Goal: Transaction & Acquisition: Purchase product/service

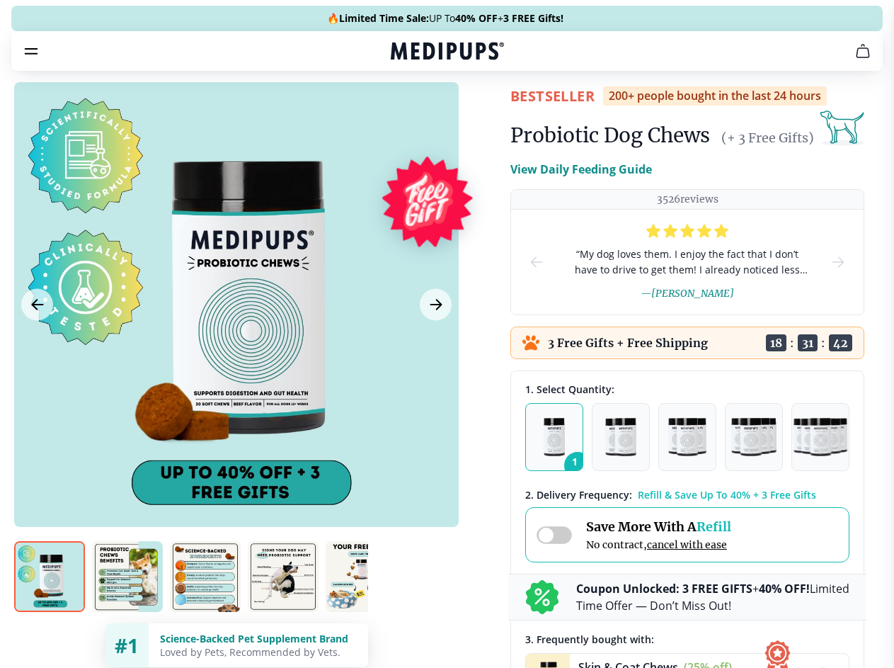
click at [407, 113] on span "Supplements" at bounding box center [442, 120] width 71 height 14
click at [479, 112] on icon "button" at bounding box center [487, 120] width 17 height 17
click at [854, 59] on icon "cart" at bounding box center [862, 50] width 17 height 17
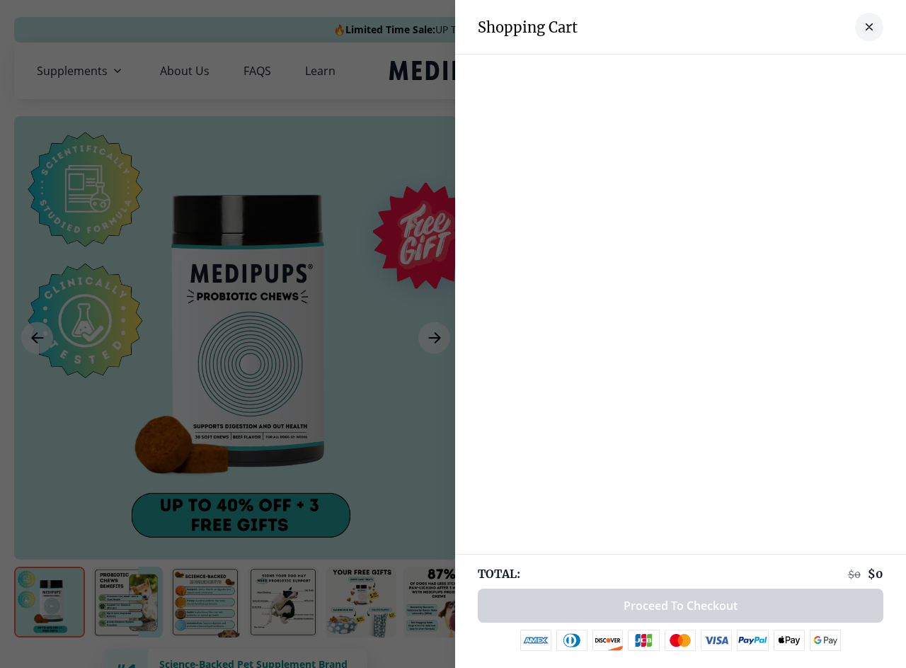
click at [688, 71] on div at bounding box center [680, 69] width 451 height 28
click at [799, 71] on div at bounding box center [680, 69] width 451 height 28
click at [846, 71] on div at bounding box center [680, 69] width 451 height 28
click at [236, 338] on div at bounding box center [453, 334] width 906 height 668
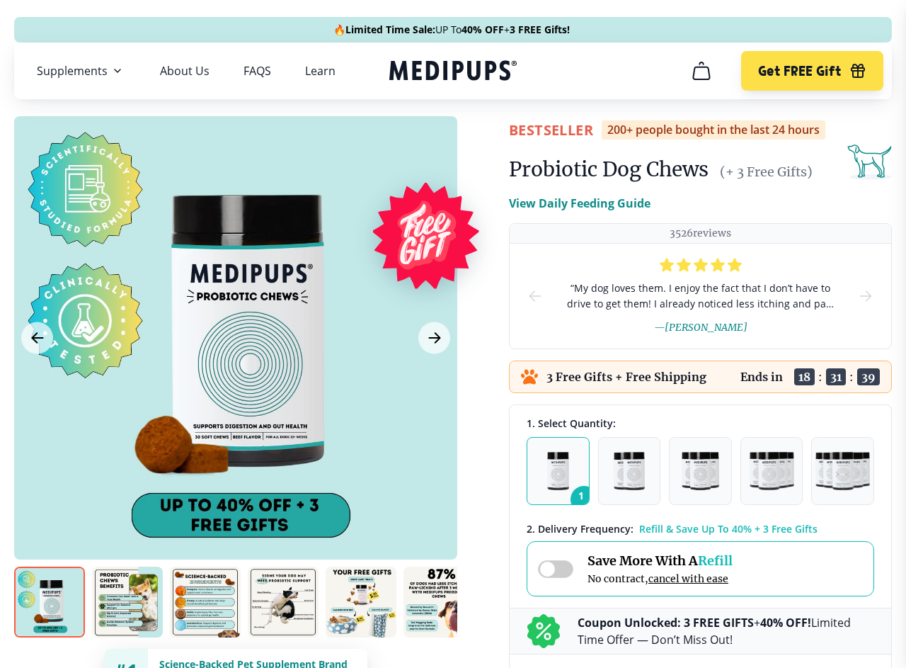
click at [37, 338] on icon "Previous Image" at bounding box center [37, 338] width 11 height 10
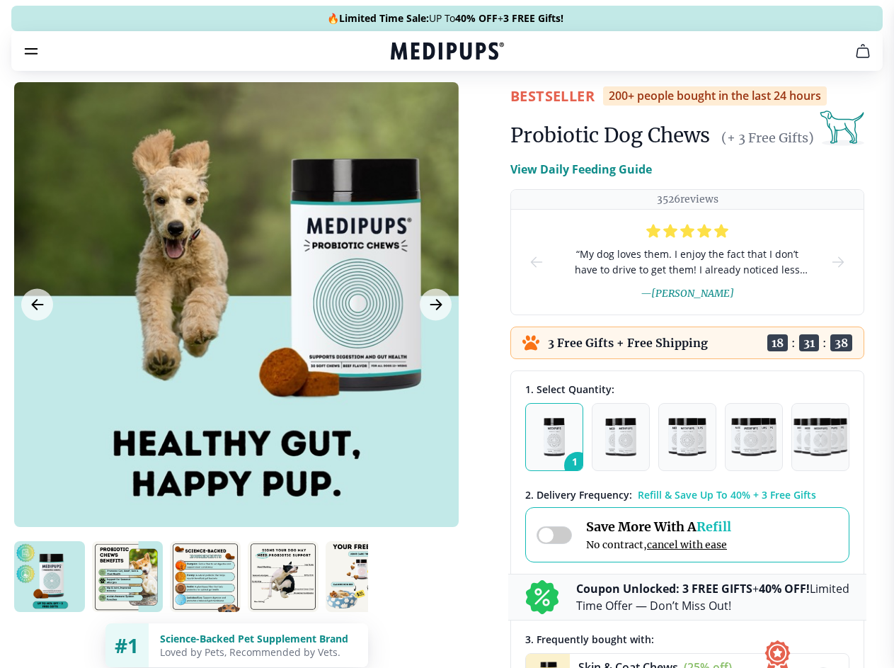
click at [434, 309] on icon "Next Image" at bounding box center [435, 304] width 11 height 10
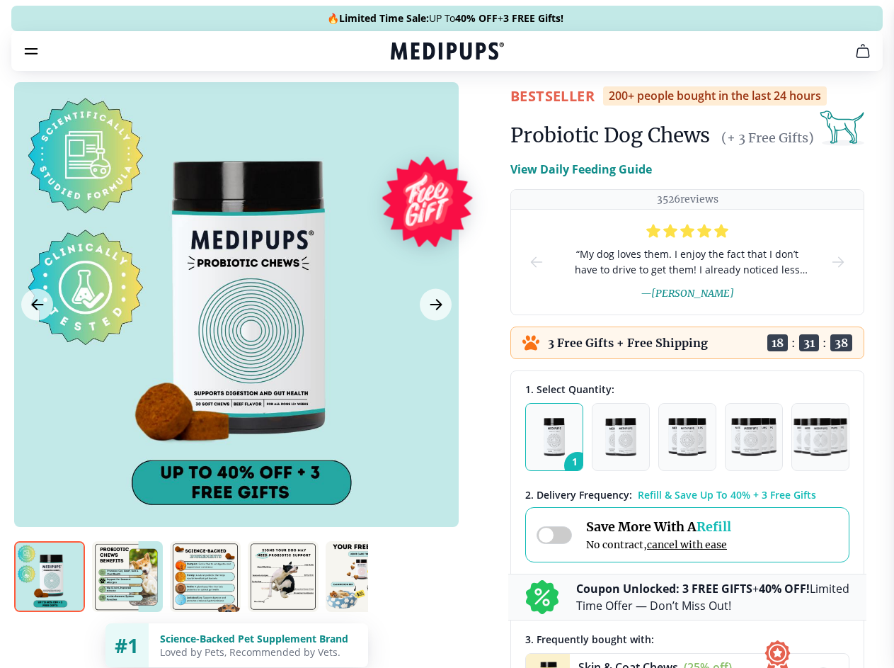
click at [50, 602] on img at bounding box center [49, 576] width 71 height 71
